Goal: Transaction & Acquisition: Purchase product/service

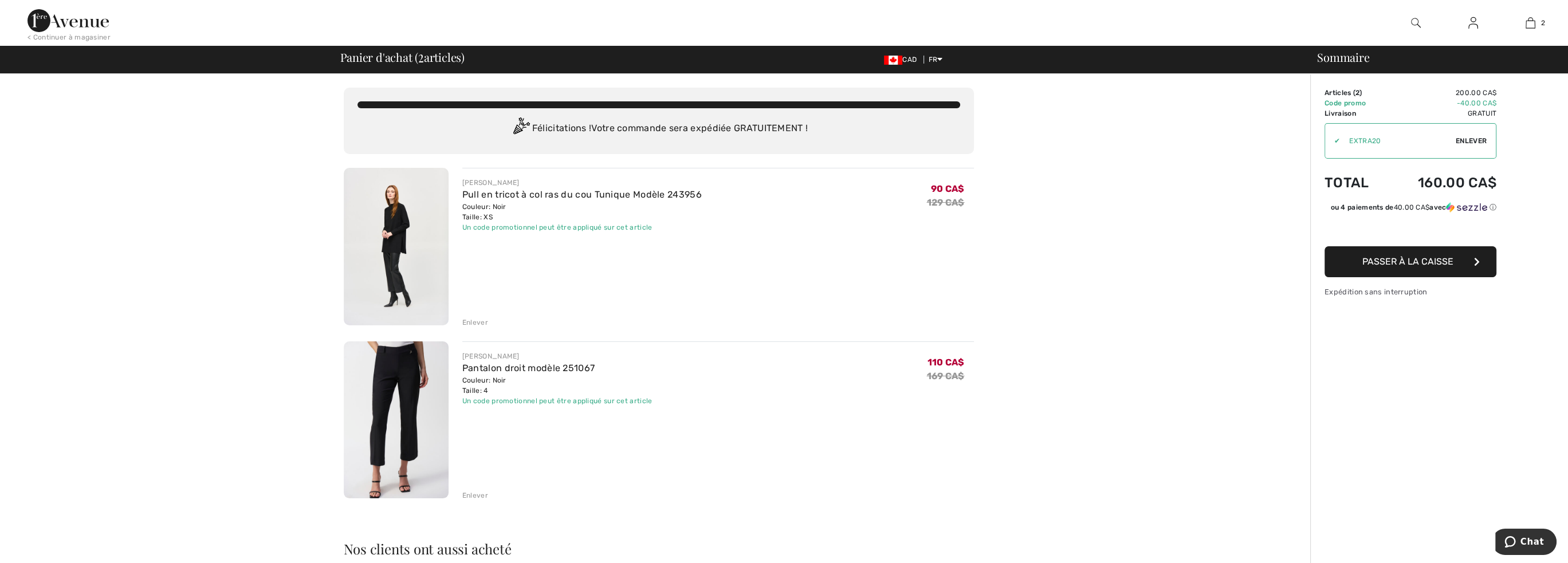
click at [481, 494] on div "Enlever" at bounding box center [475, 496] width 26 height 10
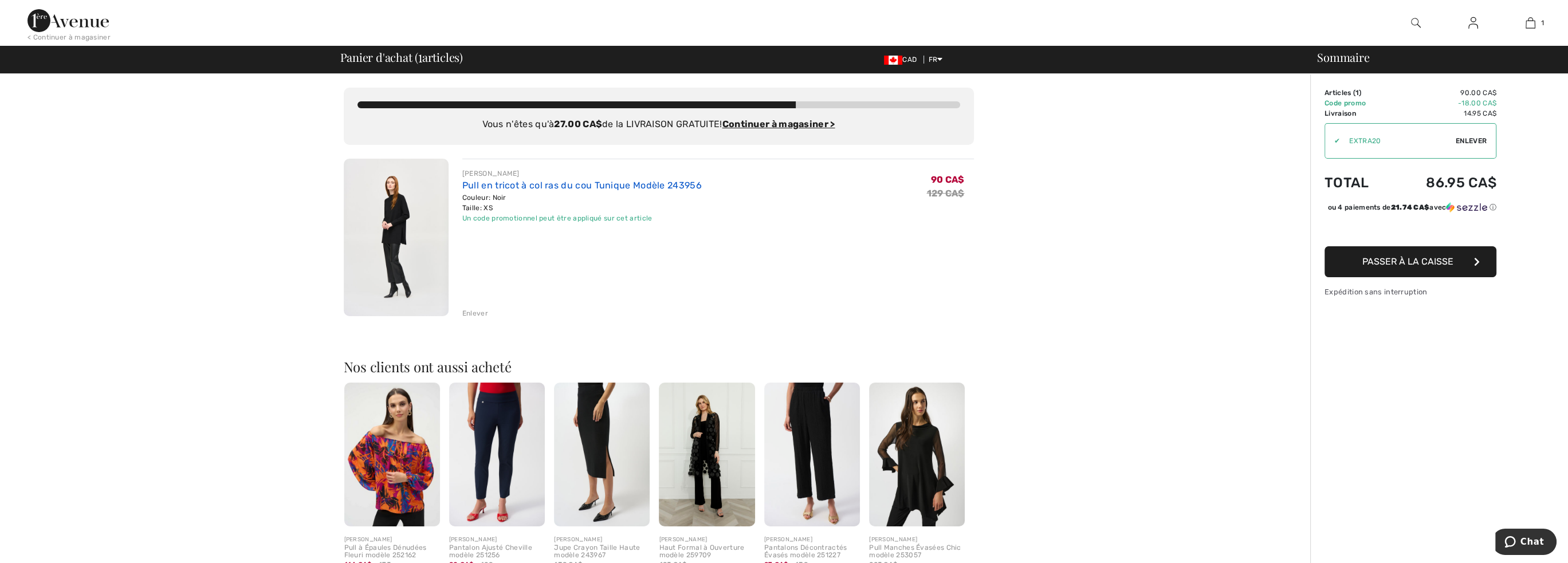
click at [481, 191] on link "Pull en tricot à col ras du cou Tunique Modèle 243956" at bounding box center [582, 185] width 239 height 11
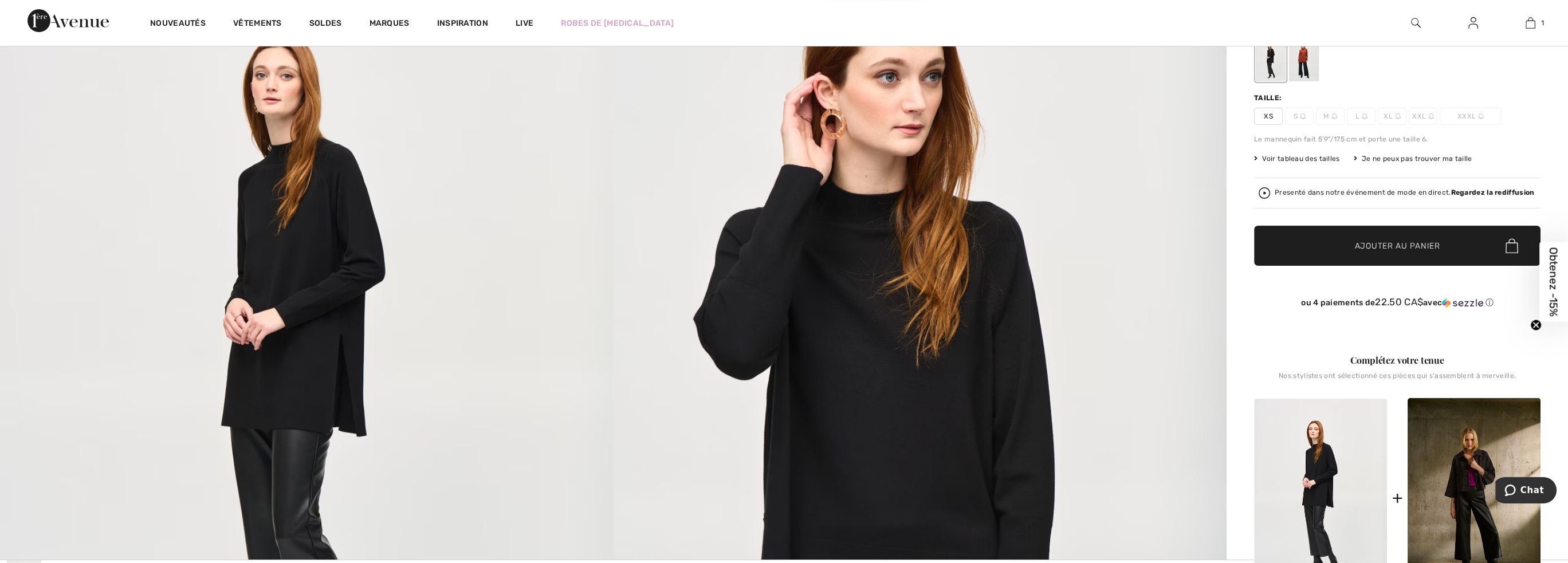
scroll to position [229, 0]
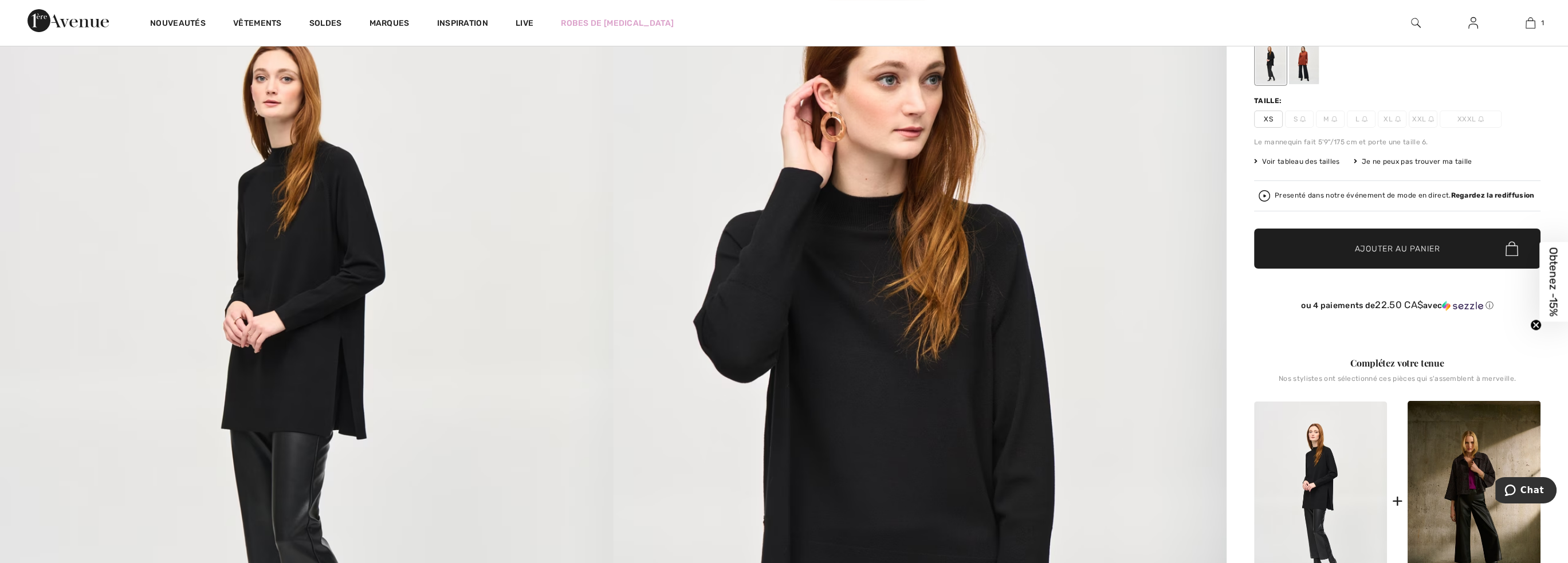
click at [832, 206] on img at bounding box center [920, 397] width 613 height 920
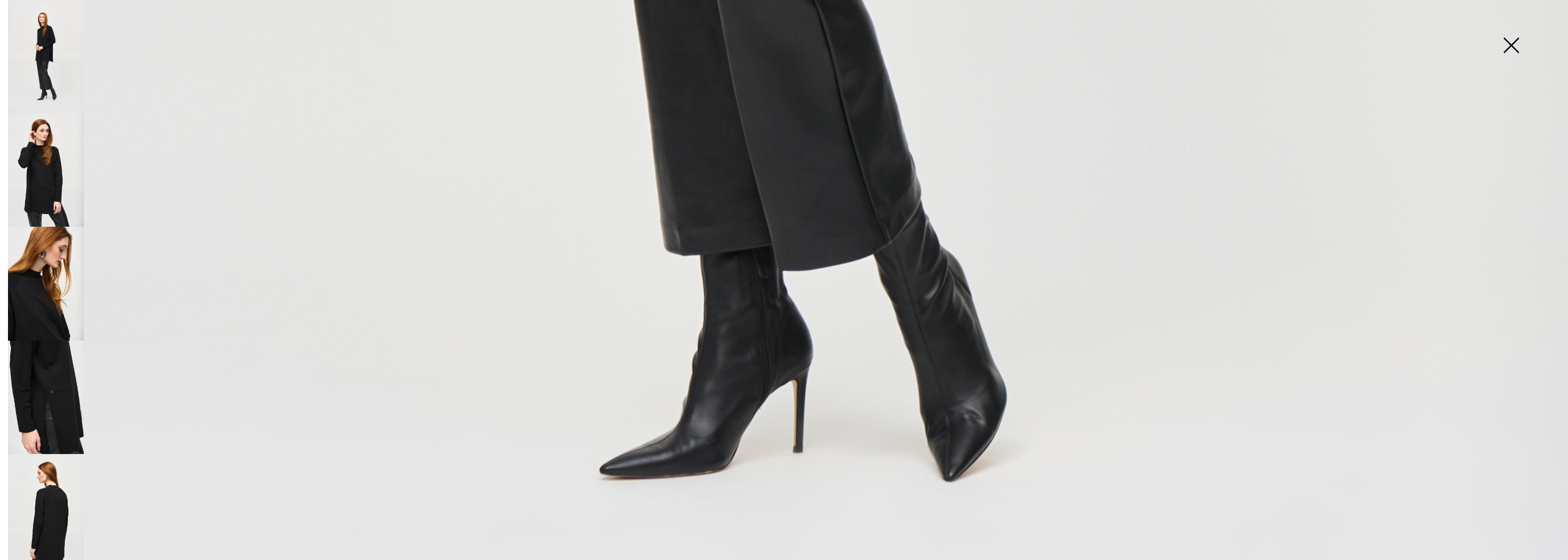
scroll to position [1310, 0]
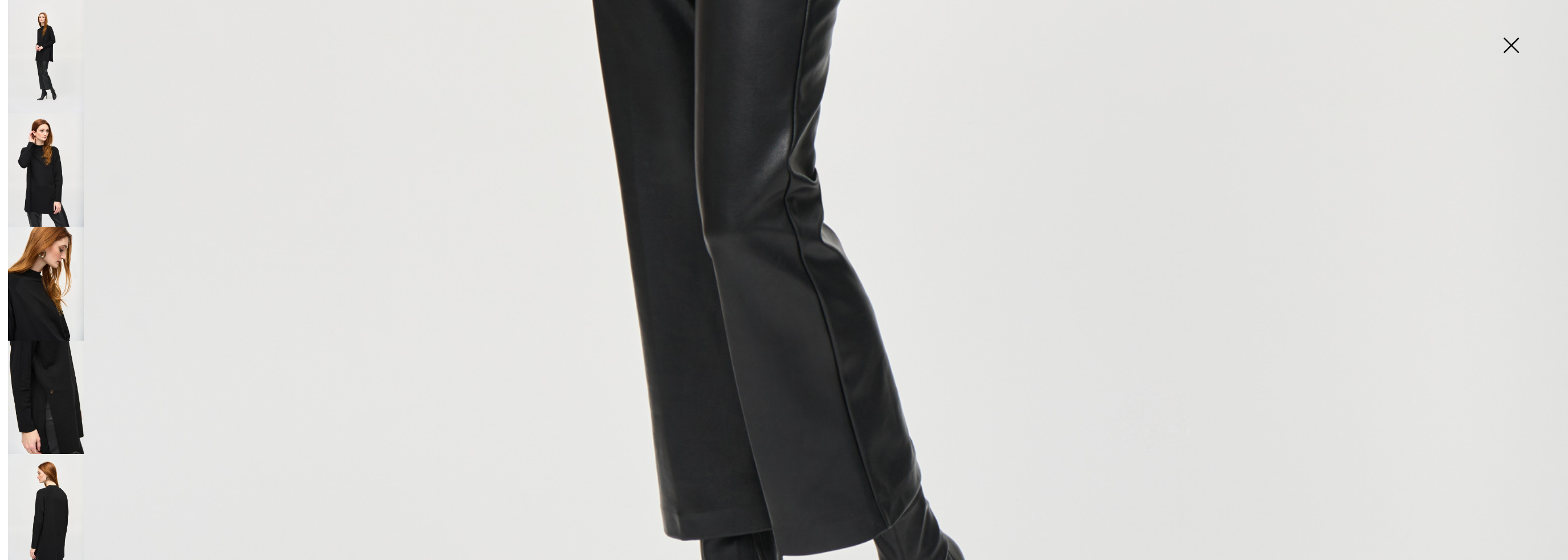
click at [1513, 41] on img at bounding box center [1511, 46] width 57 height 58
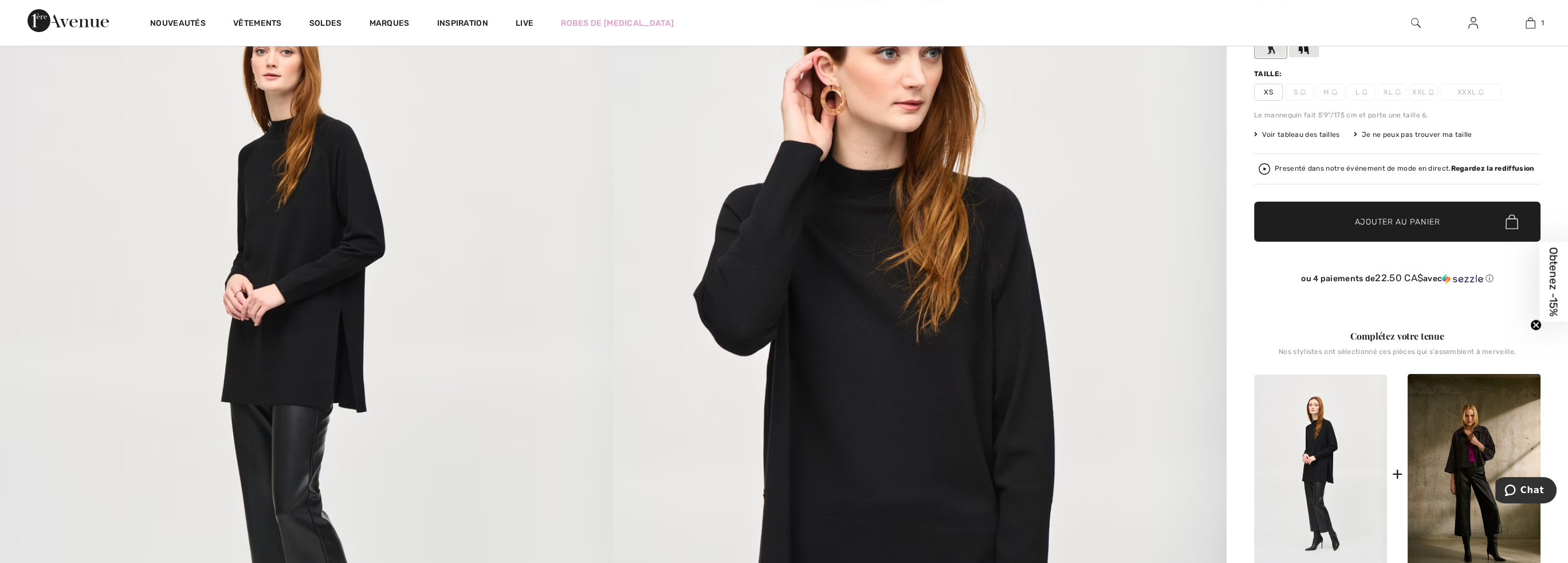
scroll to position [229, 0]
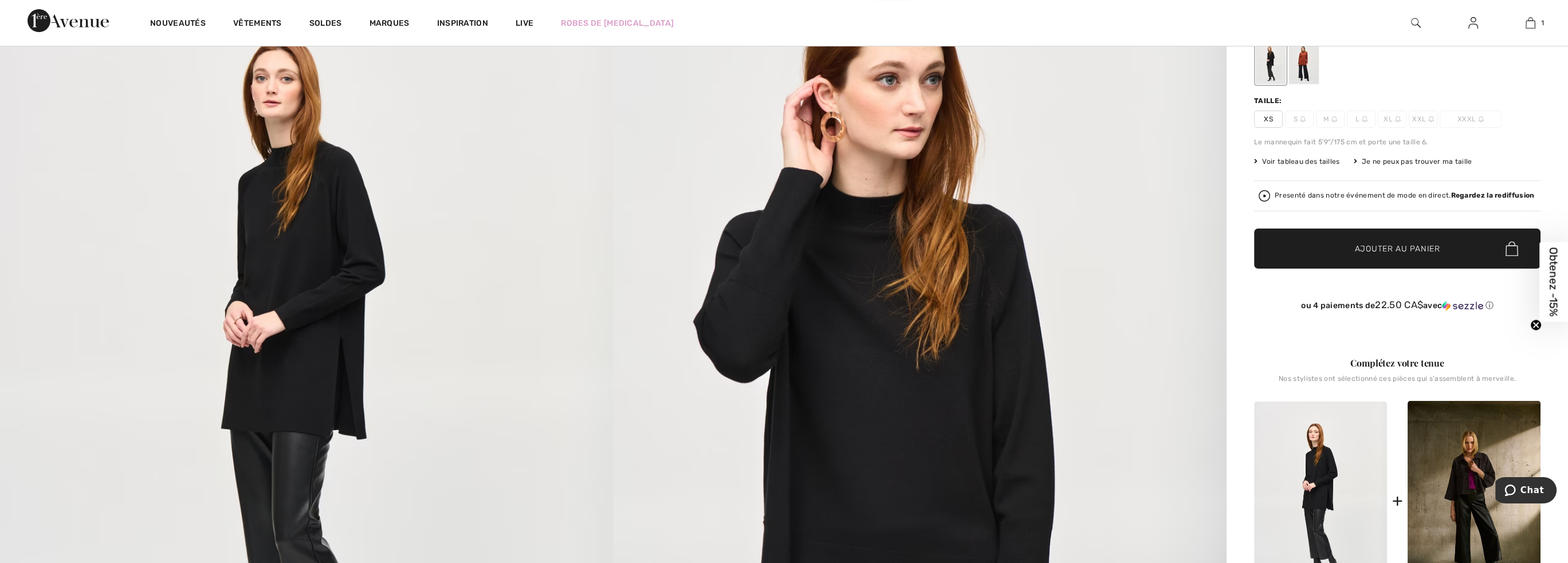
click at [1279, 160] on span "Voir tableau des tailles" at bounding box center [1297, 161] width 86 height 10
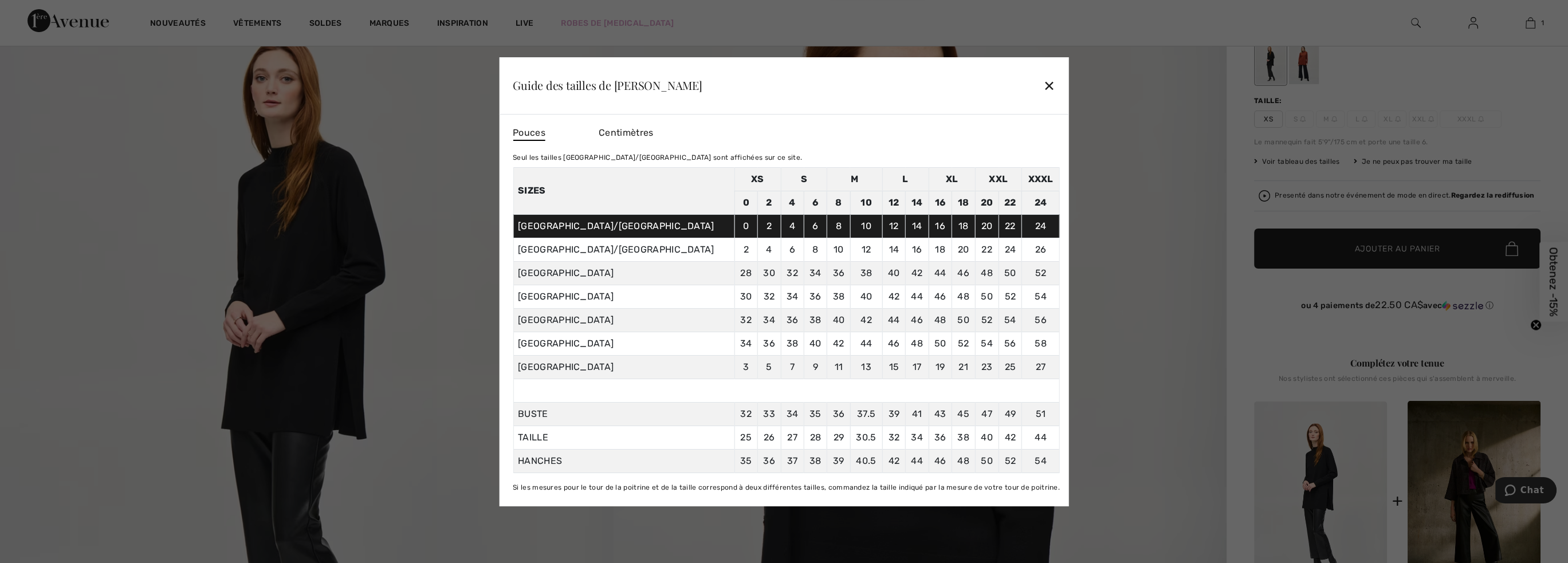
click at [1043, 88] on div "✕" at bounding box center [1049, 85] width 12 height 24
